Goal: Transaction & Acquisition: Purchase product/service

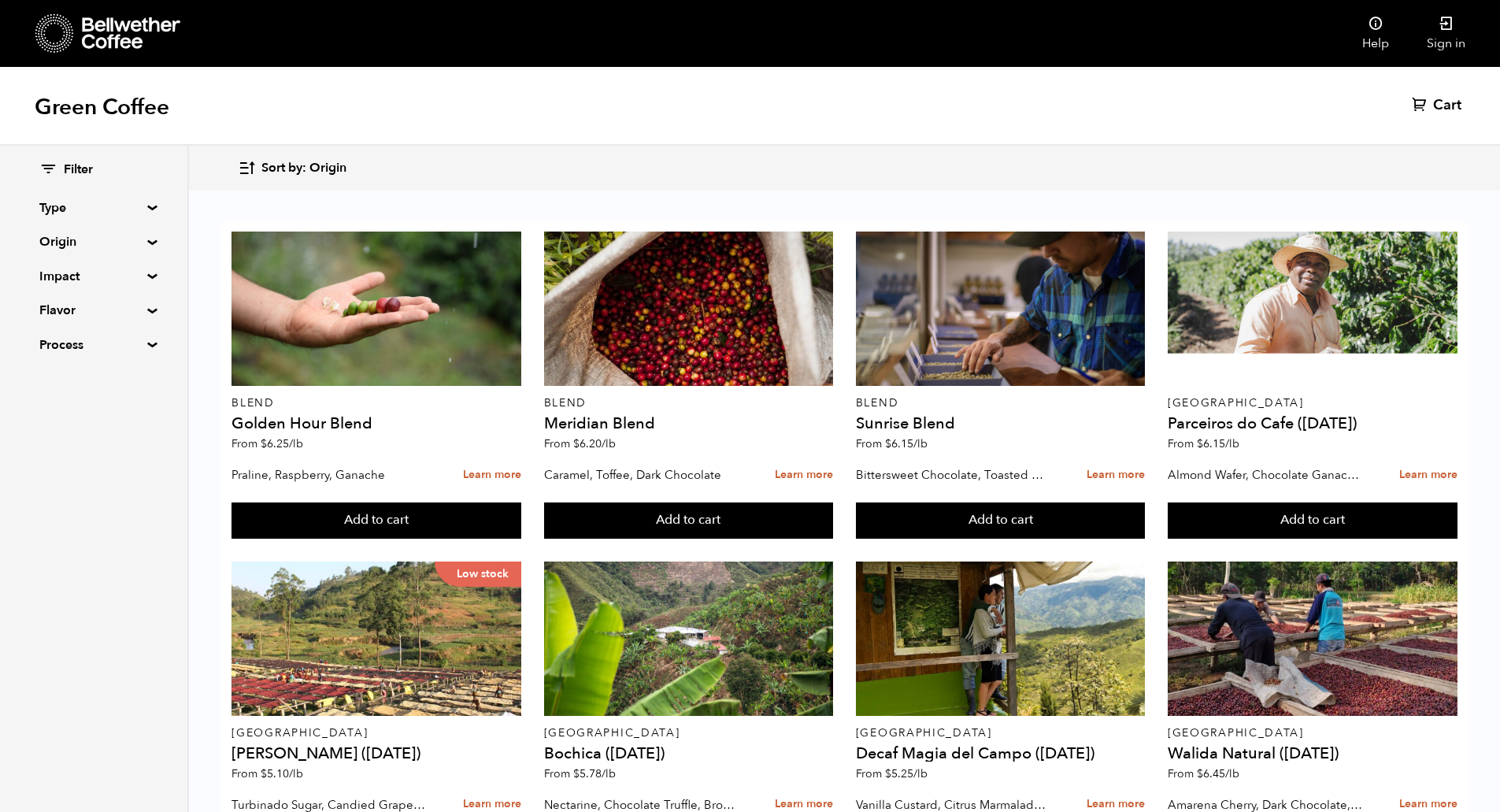
scroll to position [676, 0]
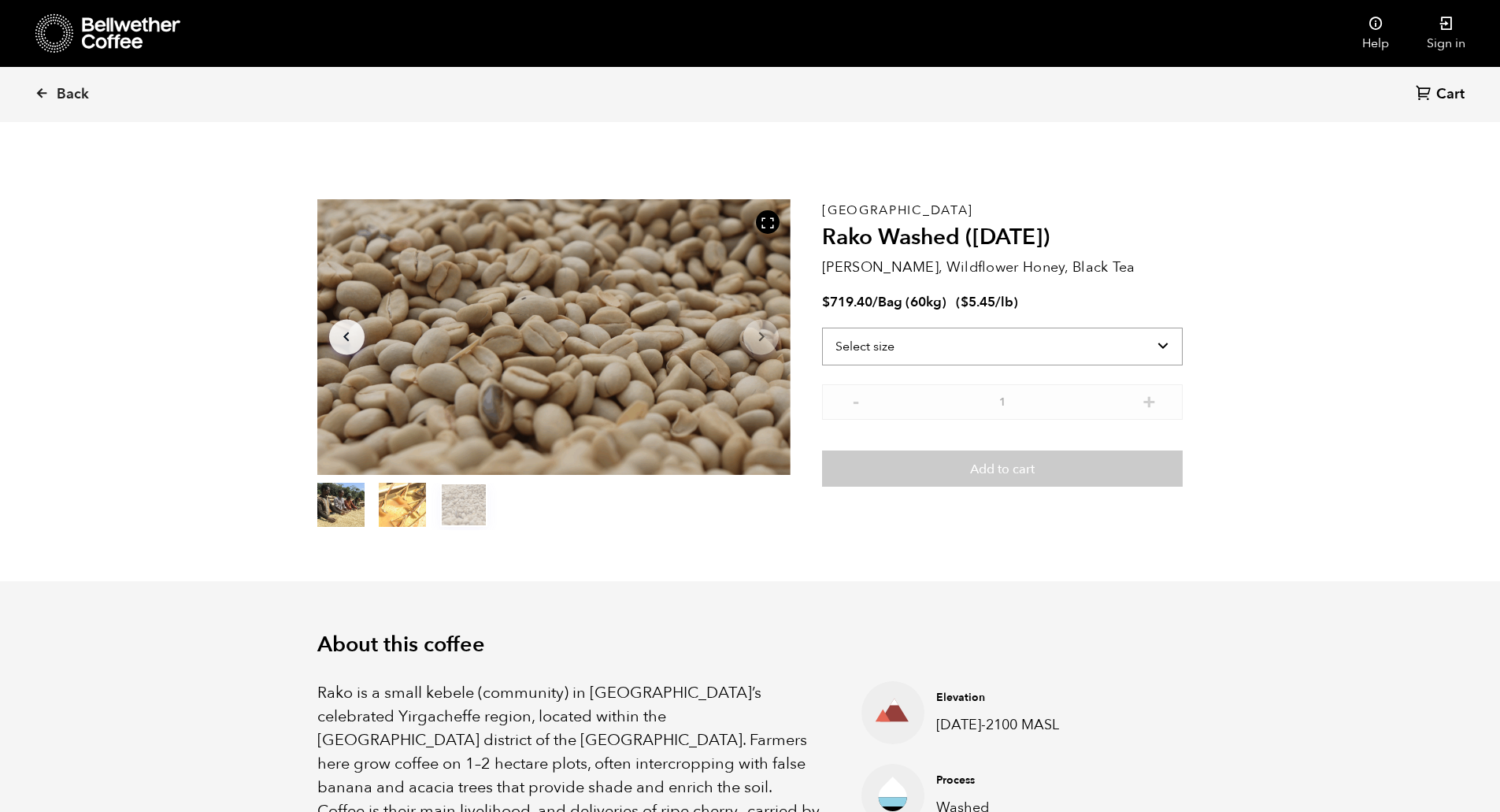
click at [881, 349] on select "Select size Bag (60kg) (132 lbs)" at bounding box center [1002, 346] width 360 height 38
select select "bag-3"
click at [822, 327] on select "Select size Bag (60kg) (132 lbs)" at bounding box center [1002, 346] width 360 height 38
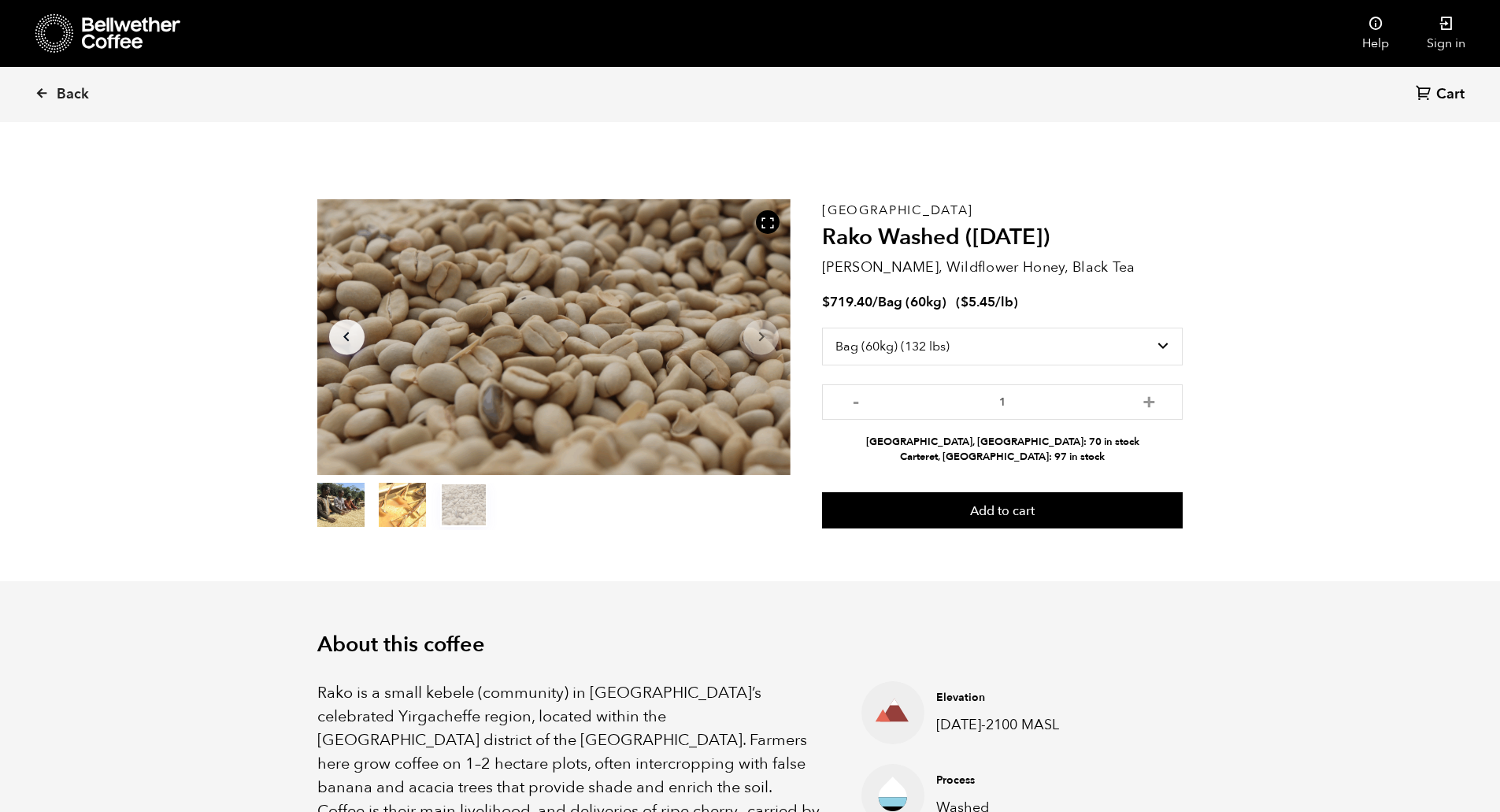
click at [1145, 152] on section "Item 3 of 3 Arrow Left Arrow Right item 0 item 1 item 2 Item 3 of 3 Ethiopia Ra…" at bounding box center [750, 364] width 945 height 433
click at [81, 91] on span "Back" at bounding box center [73, 95] width 32 height 19
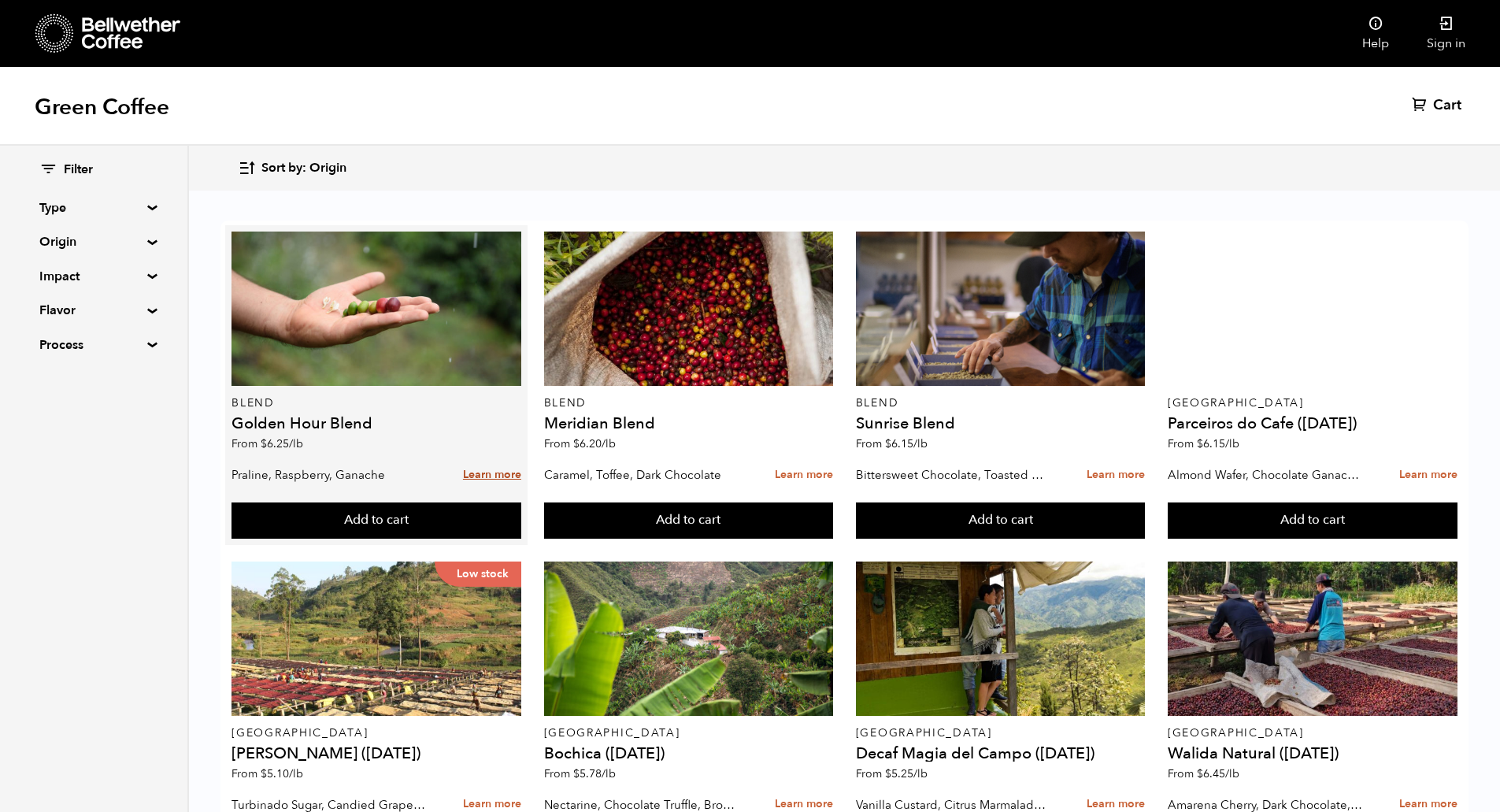
scroll to position [564, 0]
